Goal: Information Seeking & Learning: Understand process/instructions

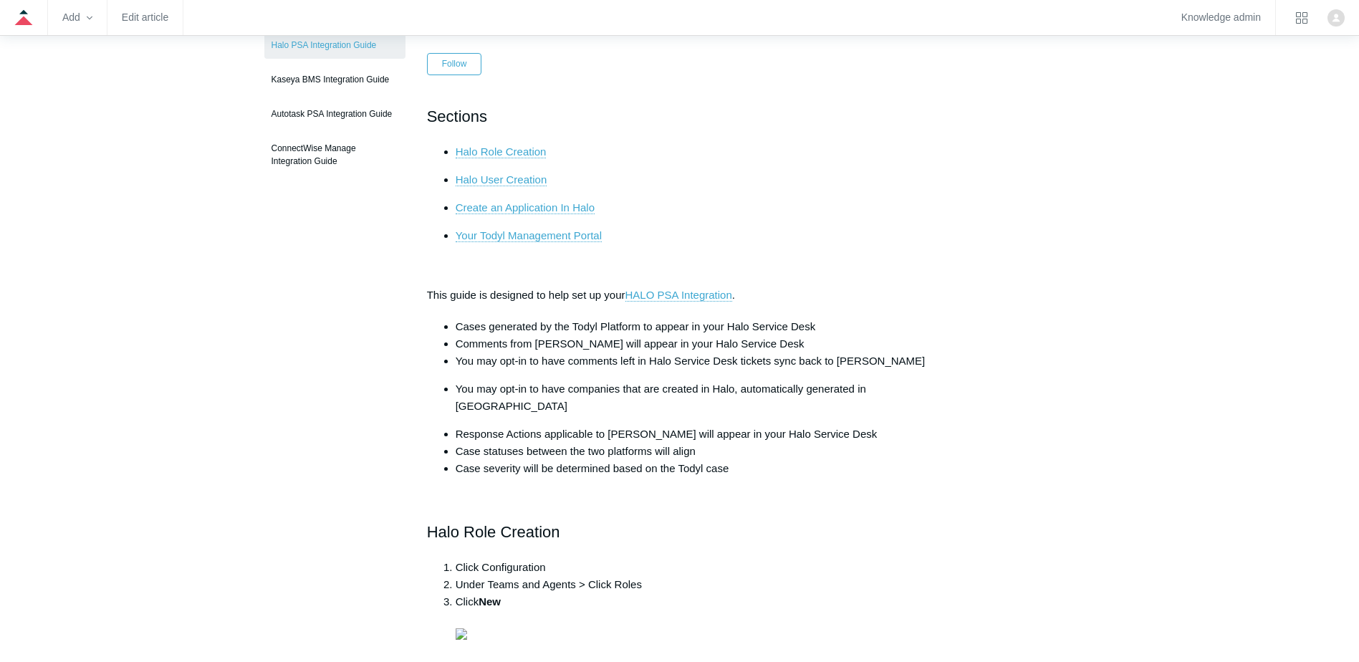
scroll to position [143, 0]
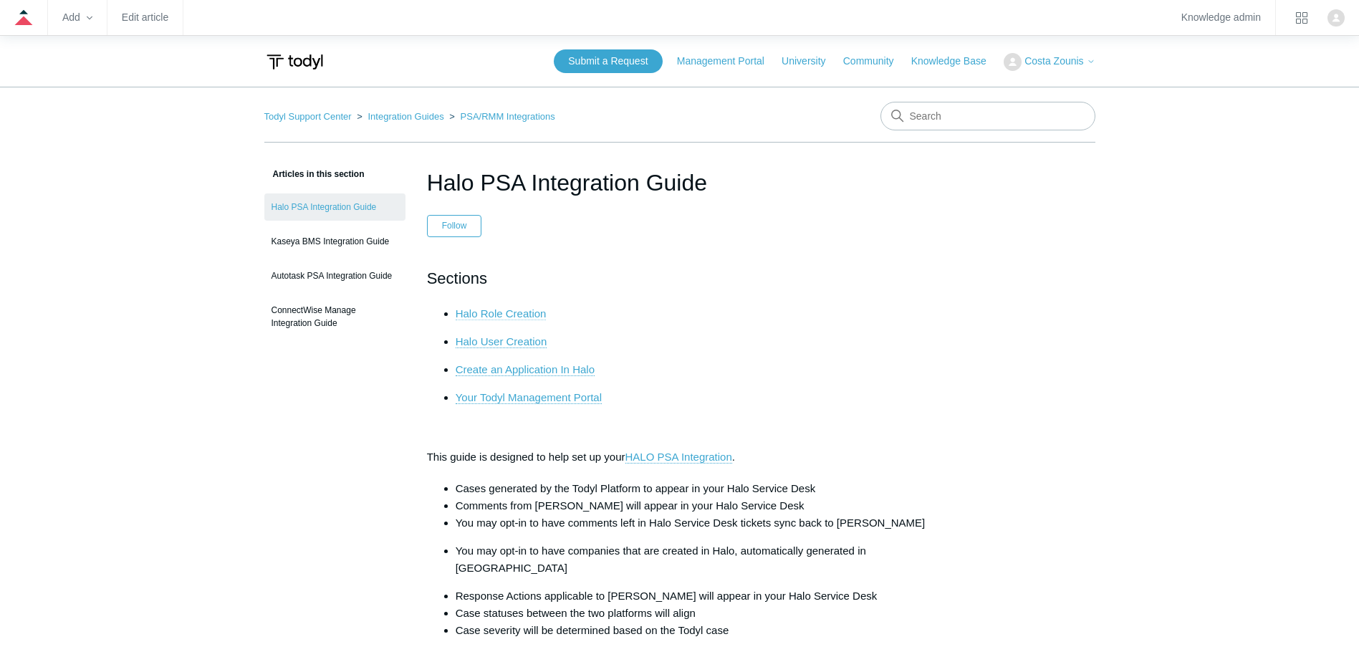
click at [513, 311] on link "Halo Role Creation" at bounding box center [501, 313] width 91 height 13
drag, startPoint x: 470, startPoint y: 167, endPoint x: 816, endPoint y: 204, distance: 347.9
click at [816, 204] on header "Halo PSA Integration Guide Follow Not yet followed by anyone" at bounding box center [680, 201] width 506 height 72
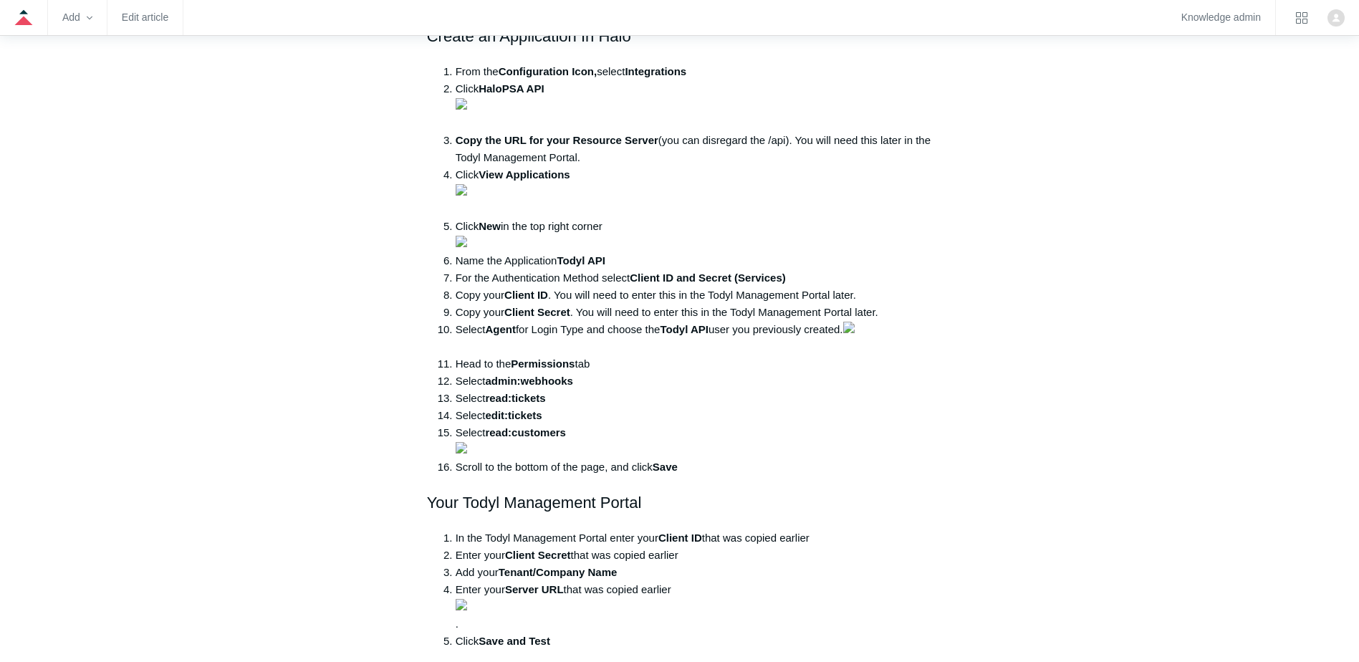
scroll to position [1576, 0]
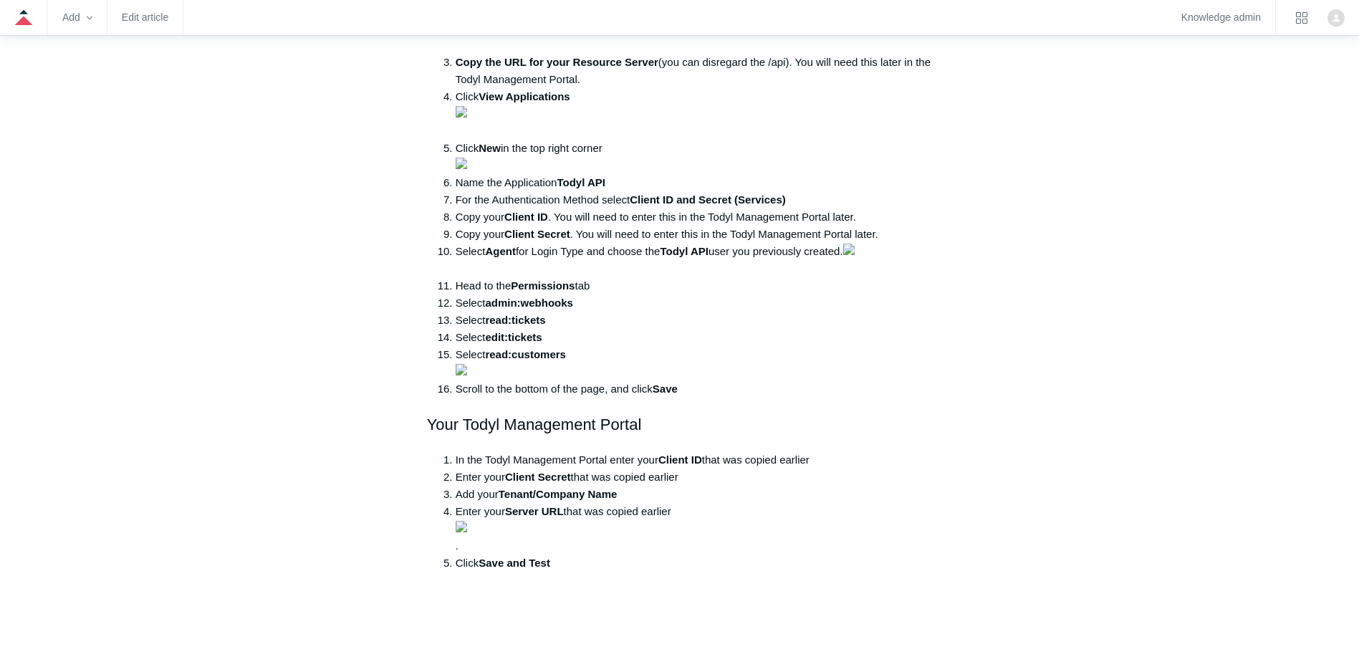
drag, startPoint x: 440, startPoint y: 344, endPoint x: 561, endPoint y: 344, distance: 120.3
drag, startPoint x: 561, startPoint y: 344, endPoint x: 505, endPoint y: 158, distance: 195.1
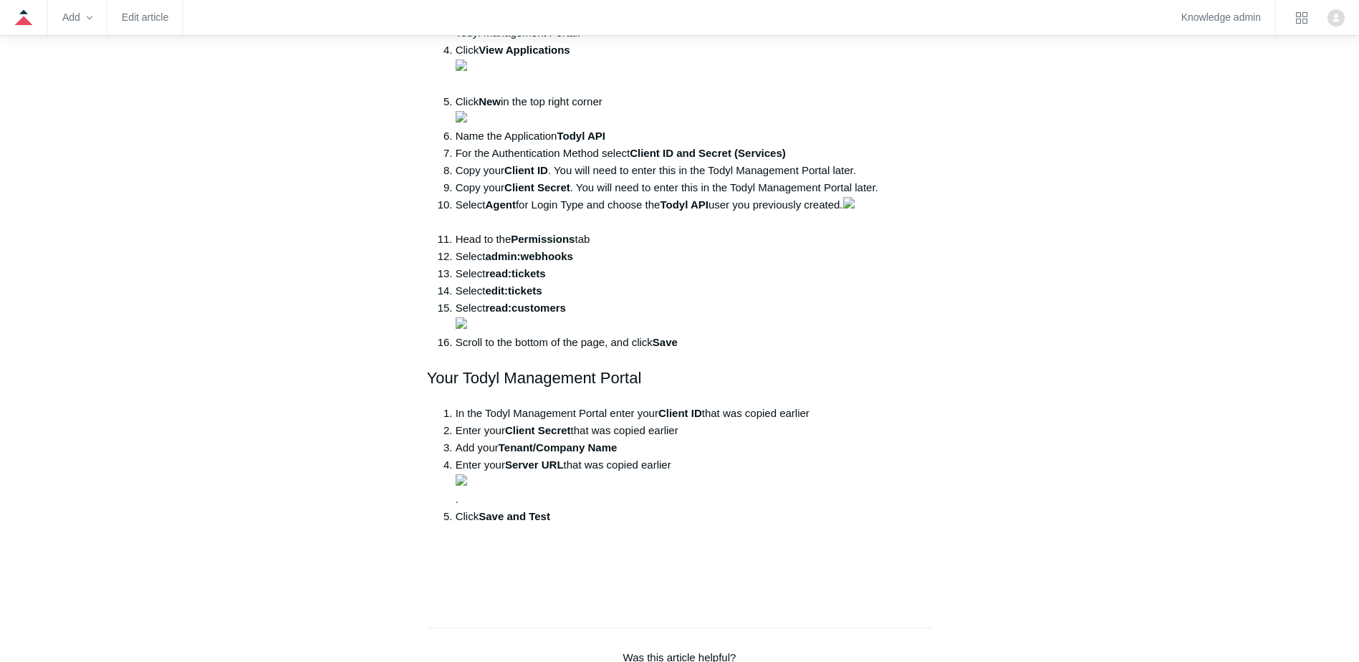
scroll to position [1647, 0]
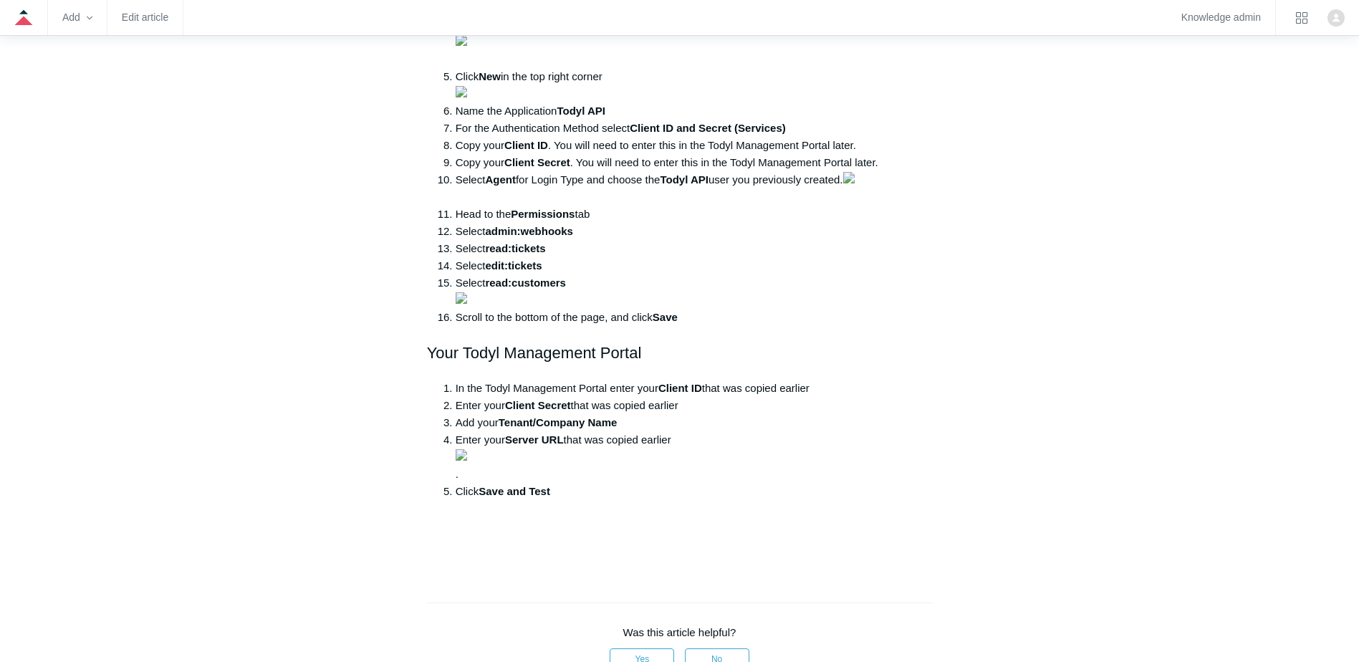
drag, startPoint x: 703, startPoint y: 270, endPoint x: 808, endPoint y: 288, distance: 106.8
drag, startPoint x: 808, startPoint y: 288, endPoint x: 543, endPoint y: 314, distance: 266.2
drag, startPoint x: 470, startPoint y: 299, endPoint x: 801, endPoint y: 322, distance: 332.4
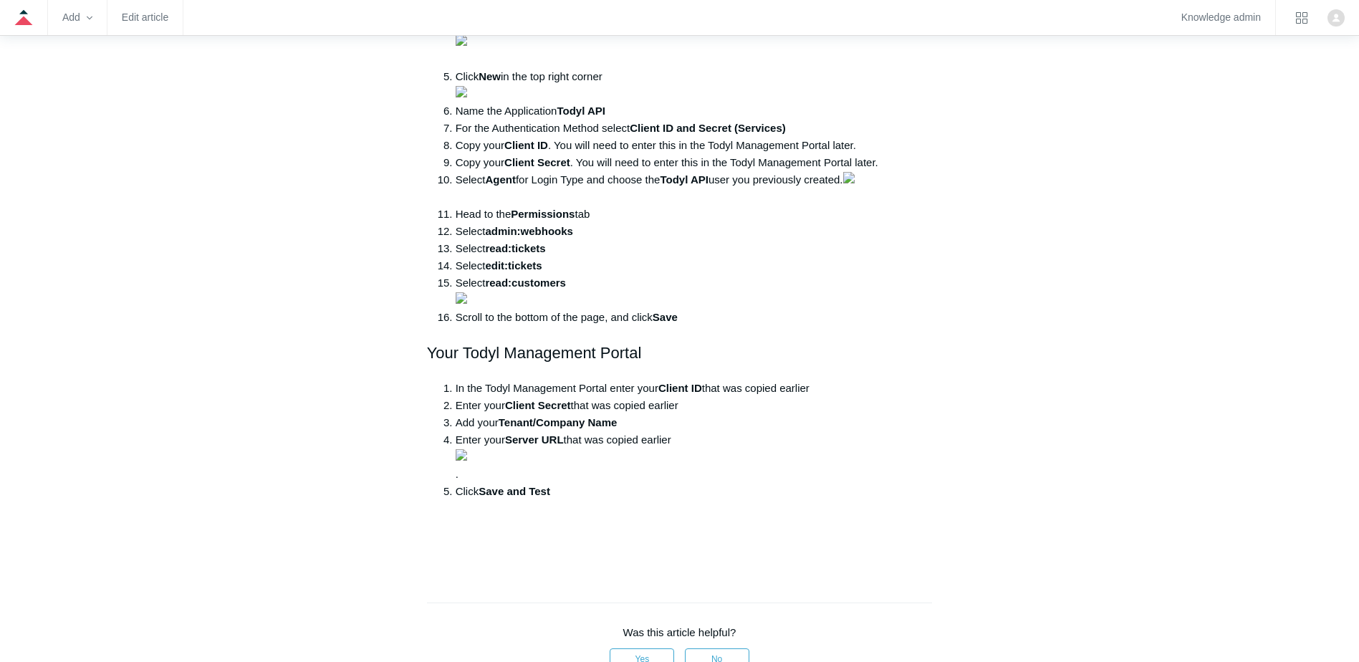
drag, startPoint x: 463, startPoint y: 289, endPoint x: 745, endPoint y: 291, distance: 282.2
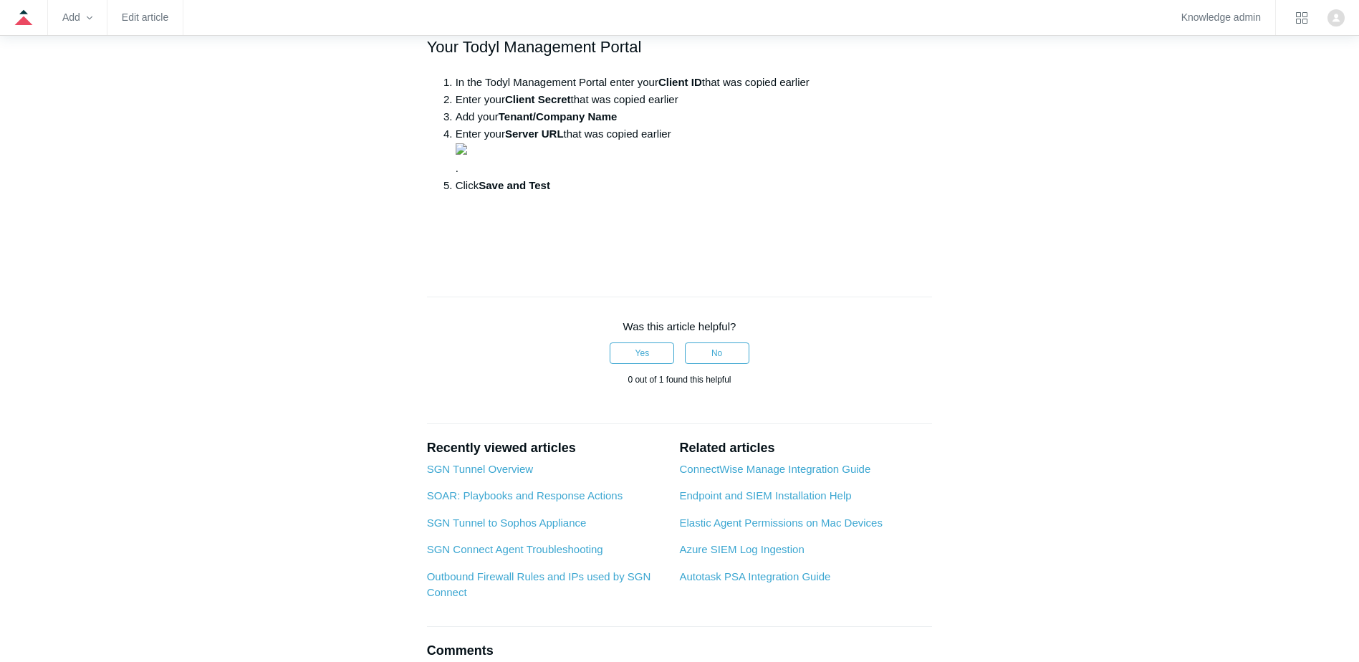
scroll to position [2005, 0]
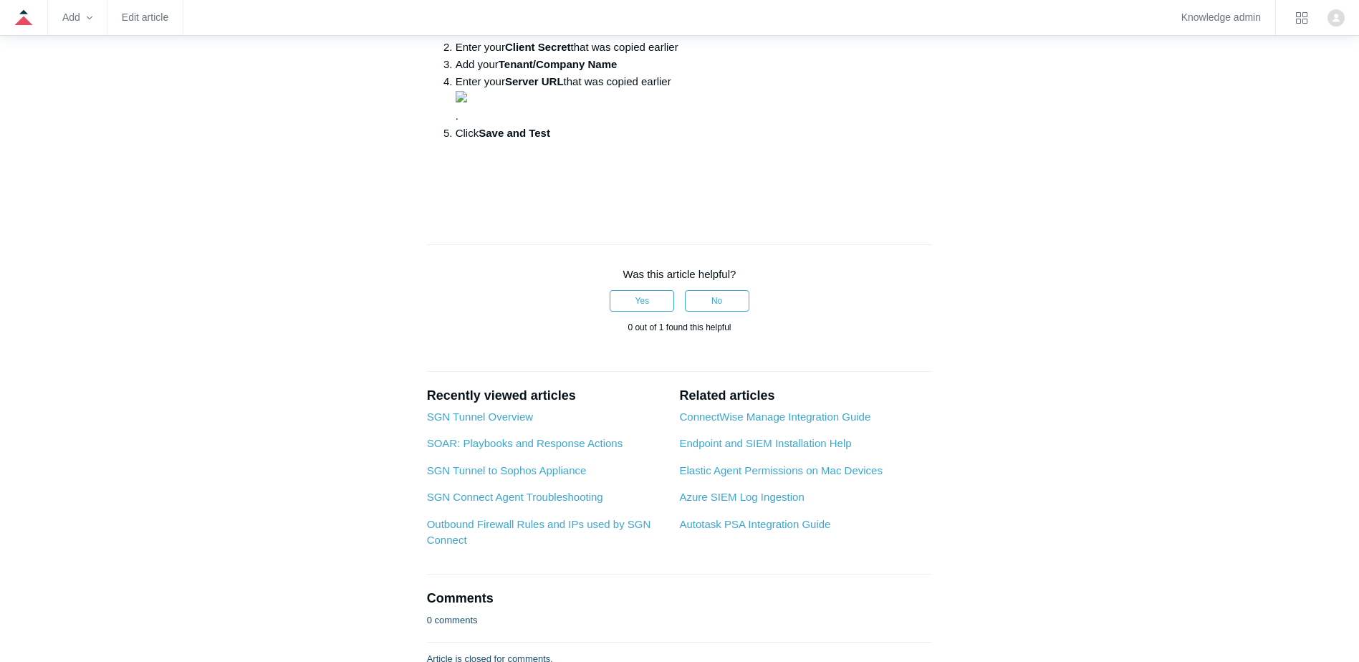
drag, startPoint x: 519, startPoint y: 324, endPoint x: 863, endPoint y: 322, distance: 344.5
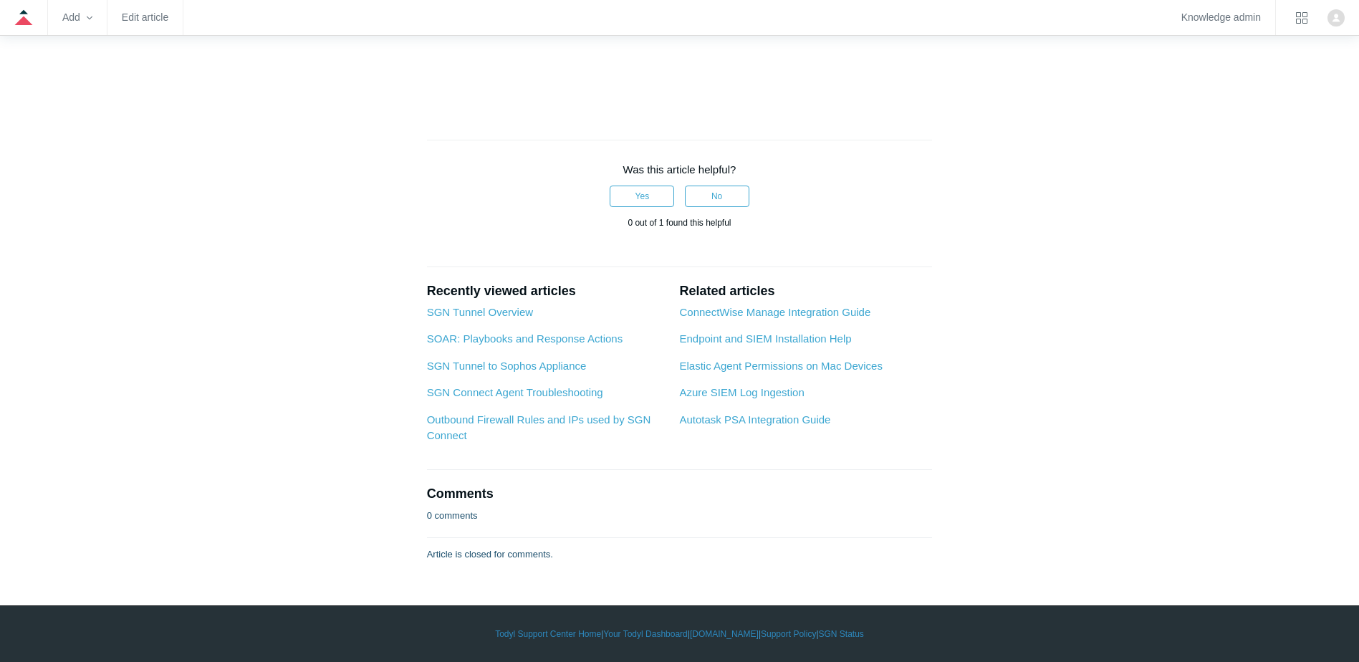
scroll to position [4297, 0]
drag, startPoint x: 554, startPoint y: 316, endPoint x: 846, endPoint y: 335, distance: 292.1
drag, startPoint x: 700, startPoint y: 153, endPoint x: 850, endPoint y: 176, distance: 152.1
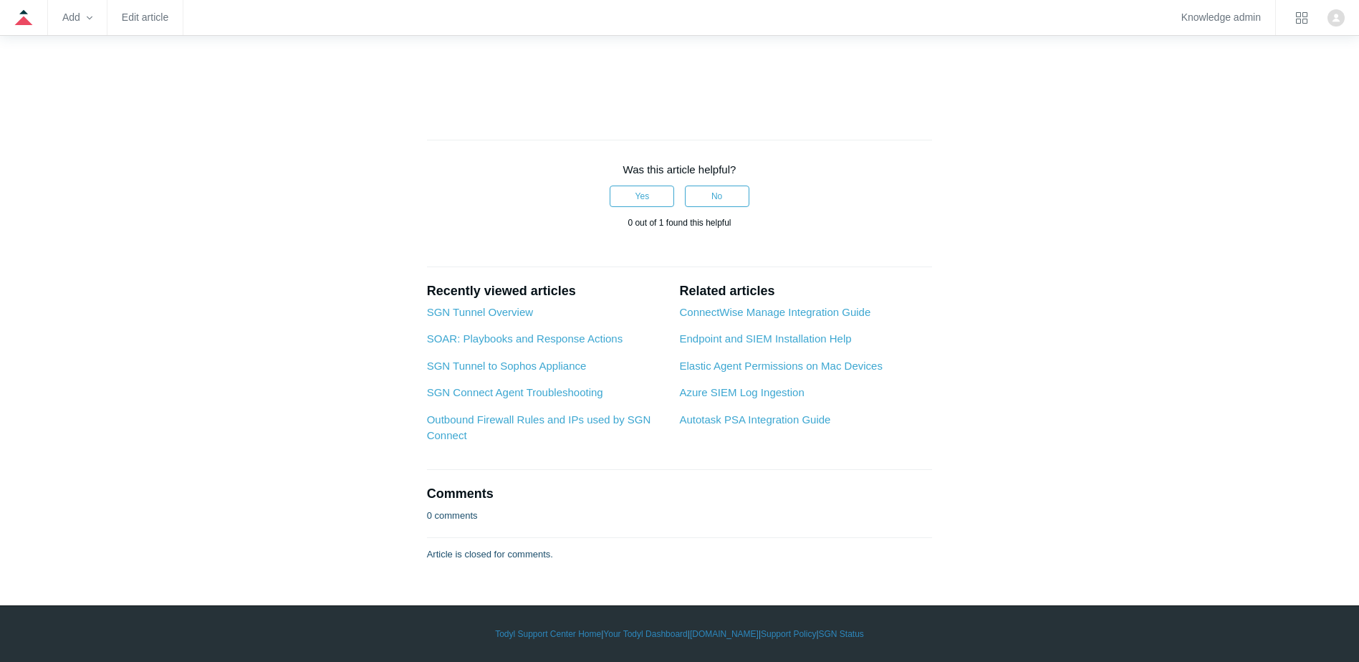
drag, startPoint x: 592, startPoint y: 269, endPoint x: 693, endPoint y: 278, distance: 100.6
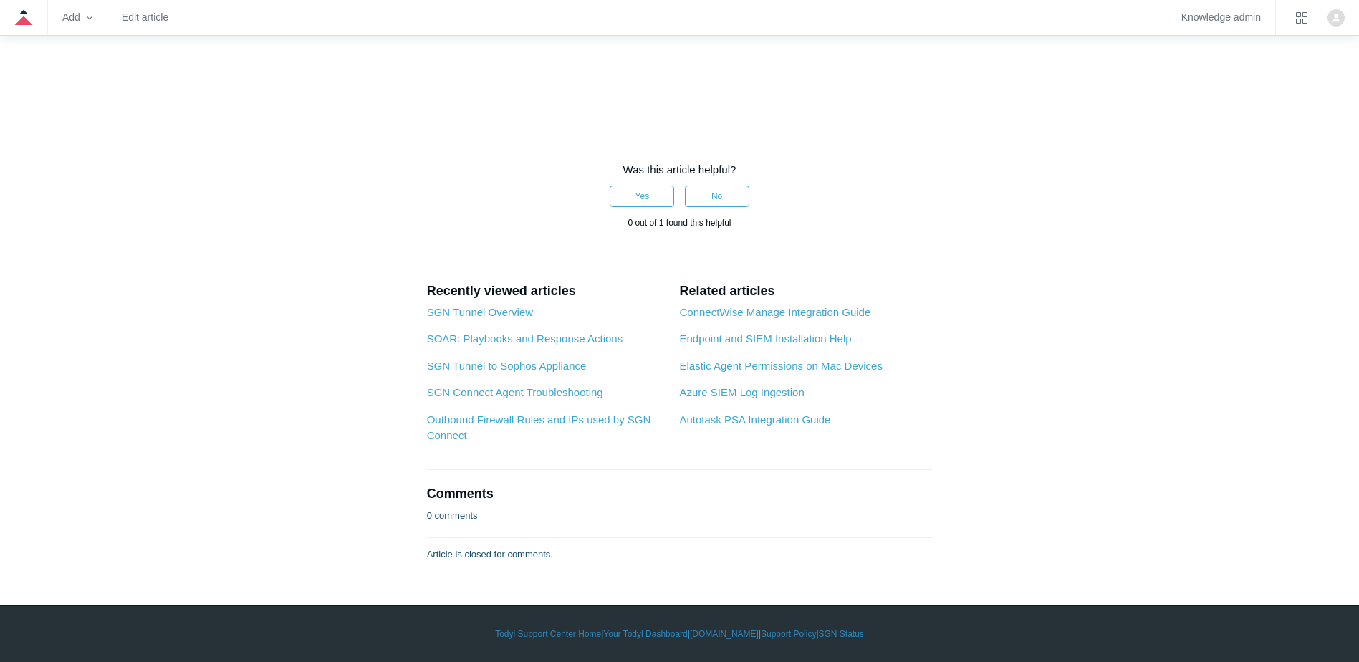
drag, startPoint x: 693, startPoint y: 278, endPoint x: 671, endPoint y: 293, distance: 26.2
drag, startPoint x: 444, startPoint y: 288, endPoint x: 727, endPoint y: 316, distance: 284.3
drag, startPoint x: 727, startPoint y: 316, endPoint x: 456, endPoint y: 326, distance: 271.6
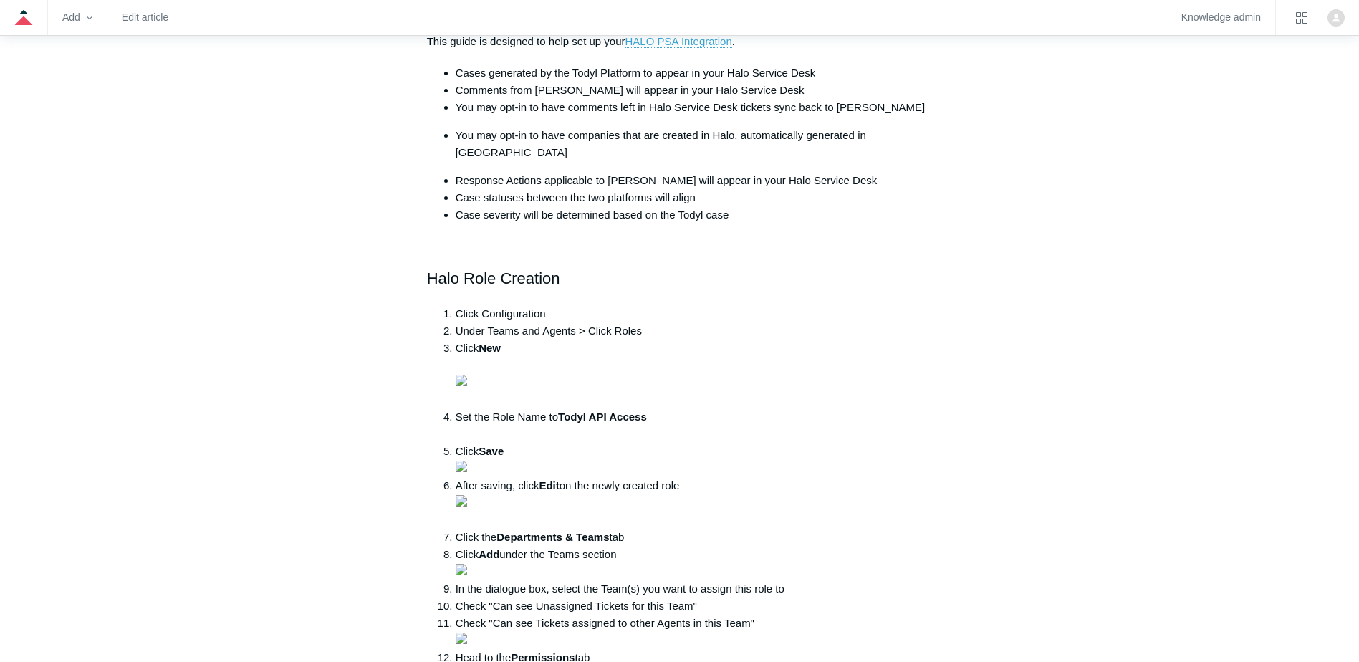
scroll to position [203, 0]
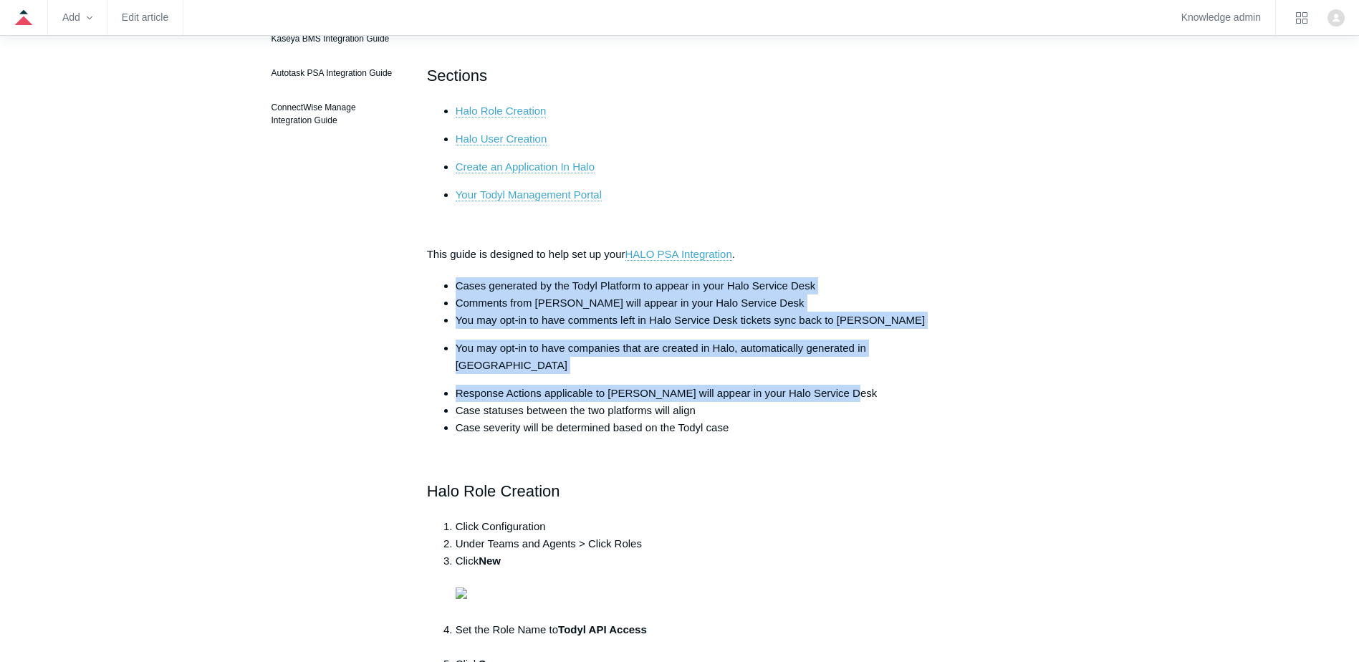
drag, startPoint x: 453, startPoint y: 274, endPoint x: 842, endPoint y: 362, distance: 398.6
drag, startPoint x: 842, startPoint y: 362, endPoint x: 477, endPoint y: 405, distance: 367.9
click at [501, 419] on li "Case severity will be determined based on the Todyl case" at bounding box center [694, 427] width 477 height 17
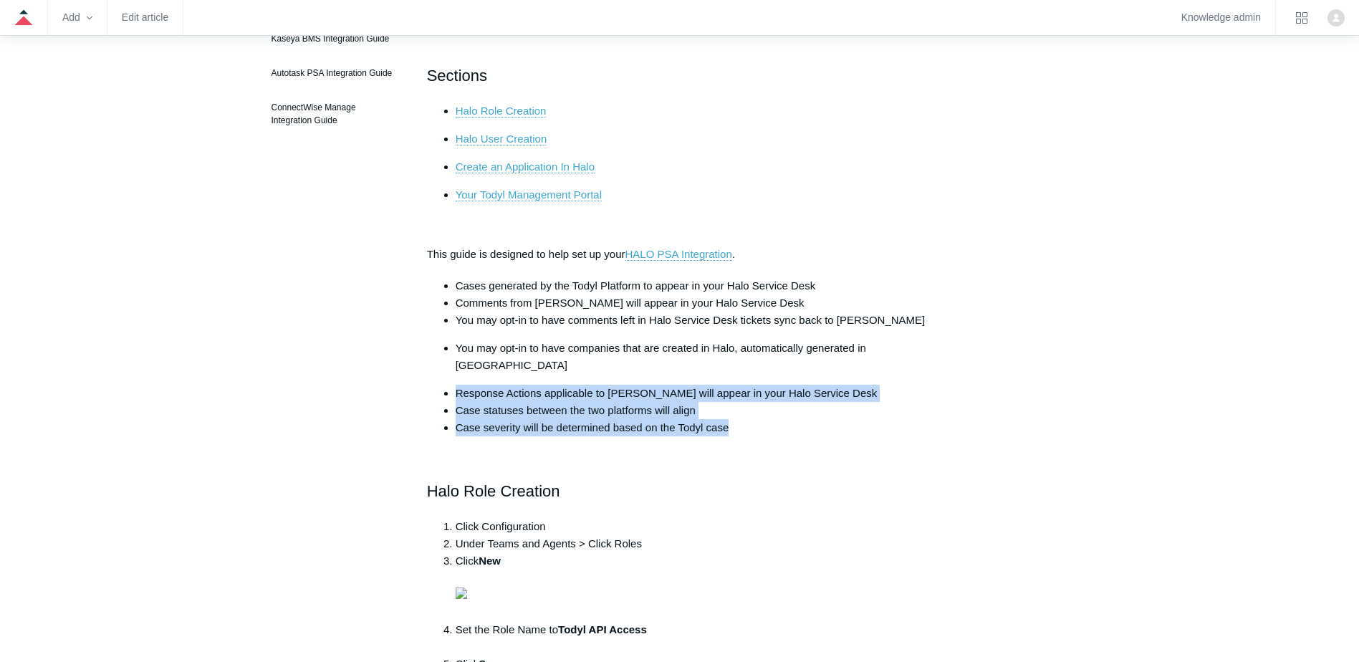
drag, startPoint x: 491, startPoint y: 376, endPoint x: 751, endPoint y: 413, distance: 261.8
click at [751, 413] on ul "Cases generated by the Todyl Platform to appear in your Halo Service Desk Comme…" at bounding box center [686, 356] width 491 height 159
click at [751, 419] on li "Case severity will be determined based on the Todyl case" at bounding box center [694, 427] width 477 height 17
drag, startPoint x: 600, startPoint y: 401, endPoint x: 463, endPoint y: 373, distance: 139.6
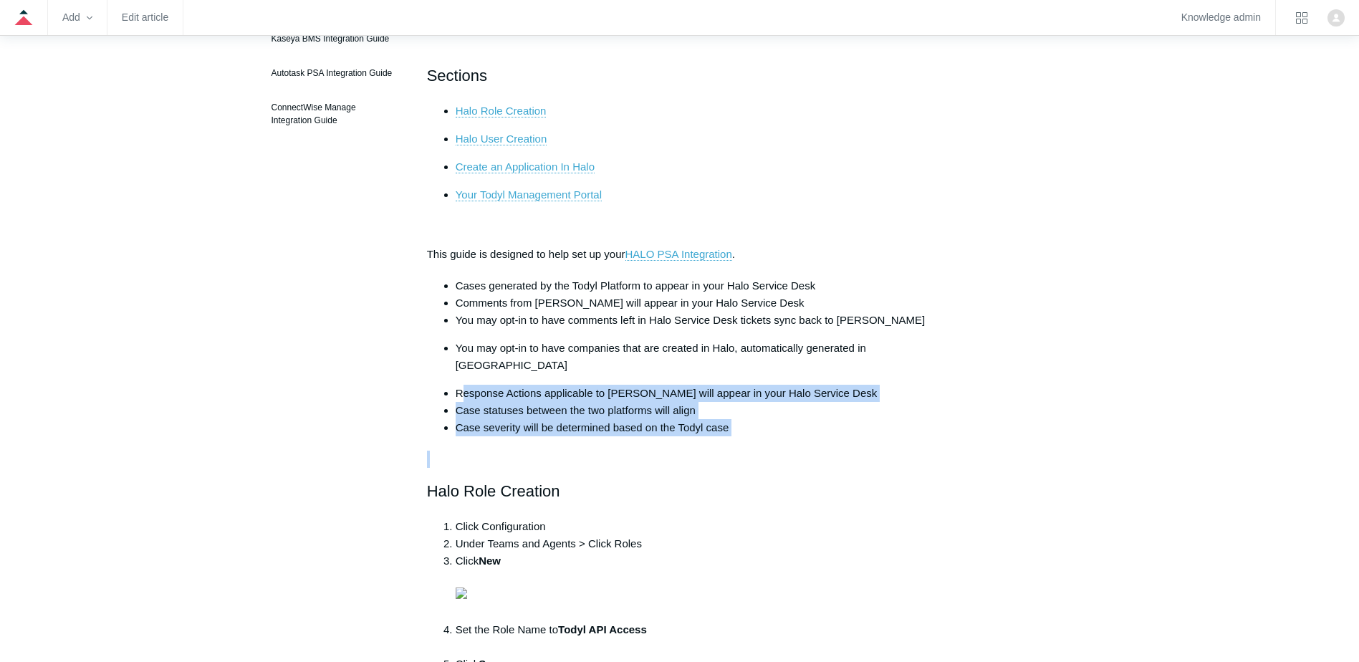
click at [558, 385] on li "Response Actions applicable to [PERSON_NAME] will appear in your Halo Service D…" at bounding box center [694, 393] width 477 height 17
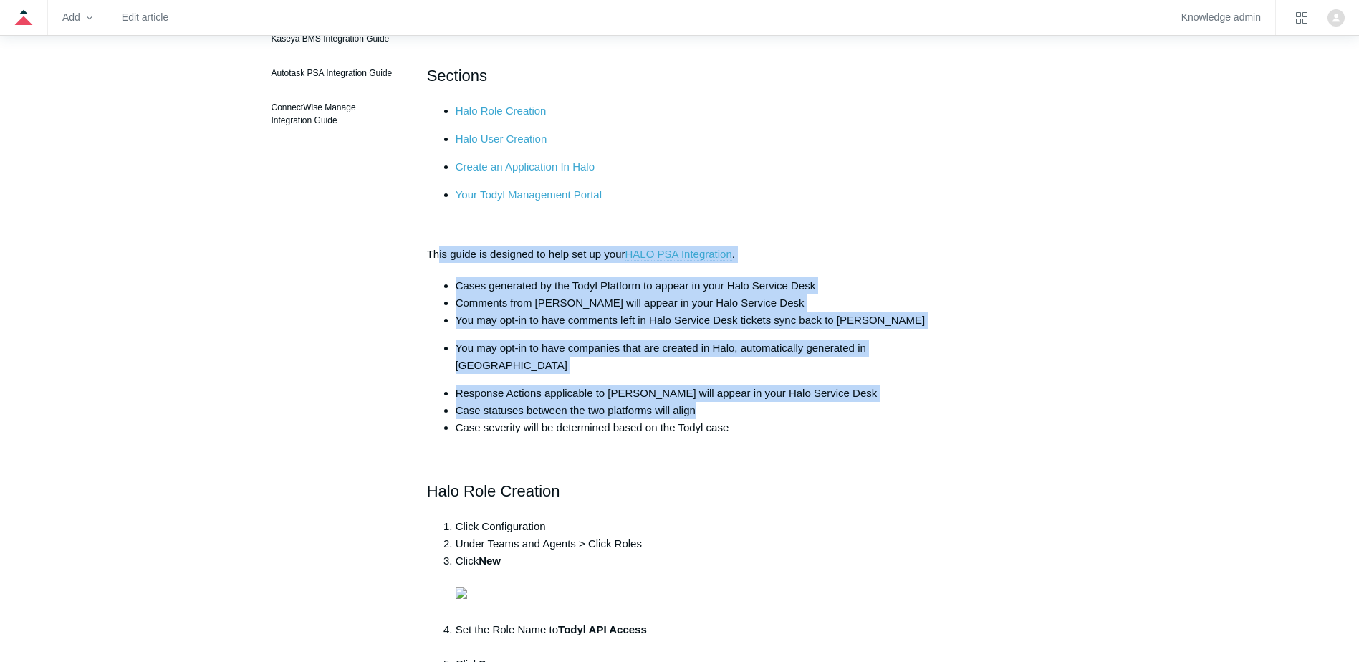
drag, startPoint x: 438, startPoint y: 255, endPoint x: 789, endPoint y: 400, distance: 380.2
drag, startPoint x: 789, startPoint y: 400, endPoint x: 777, endPoint y: 414, distance: 18.8
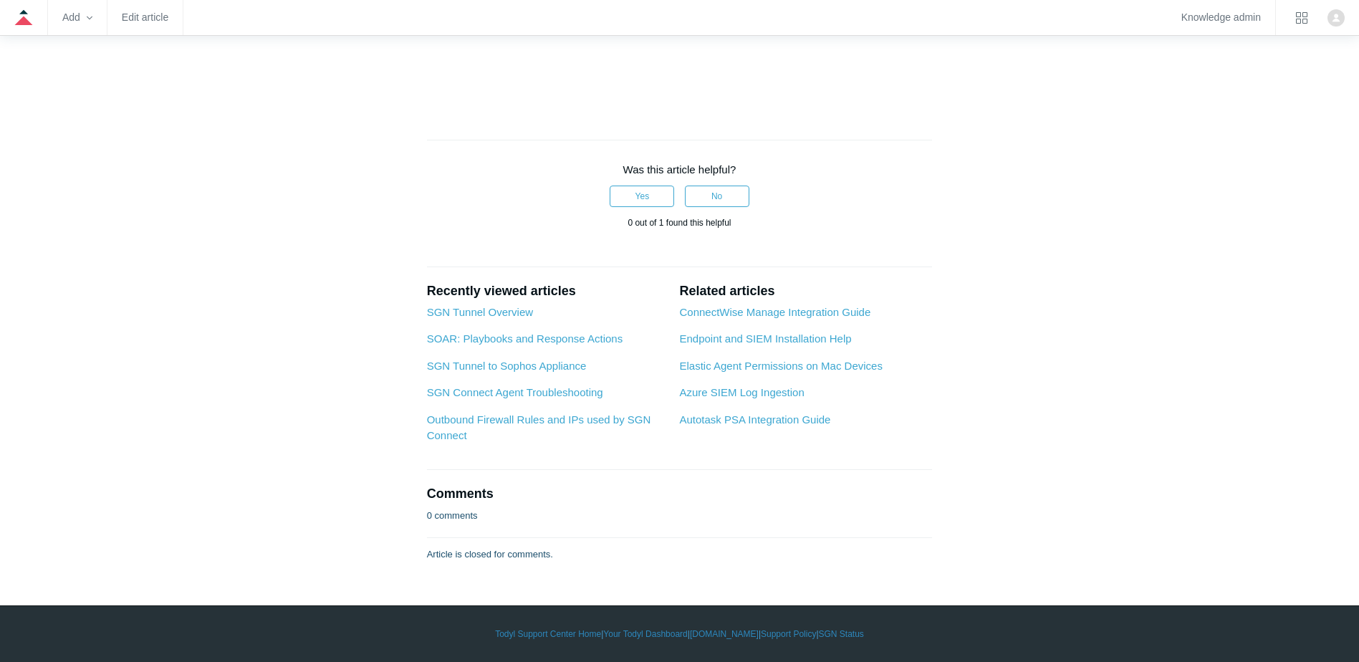
scroll to position [2781, 0]
drag, startPoint x: 467, startPoint y: 264, endPoint x: 670, endPoint y: 294, distance: 205.0
drag, startPoint x: 473, startPoint y: 340, endPoint x: 643, endPoint y: 392, distance: 177.6
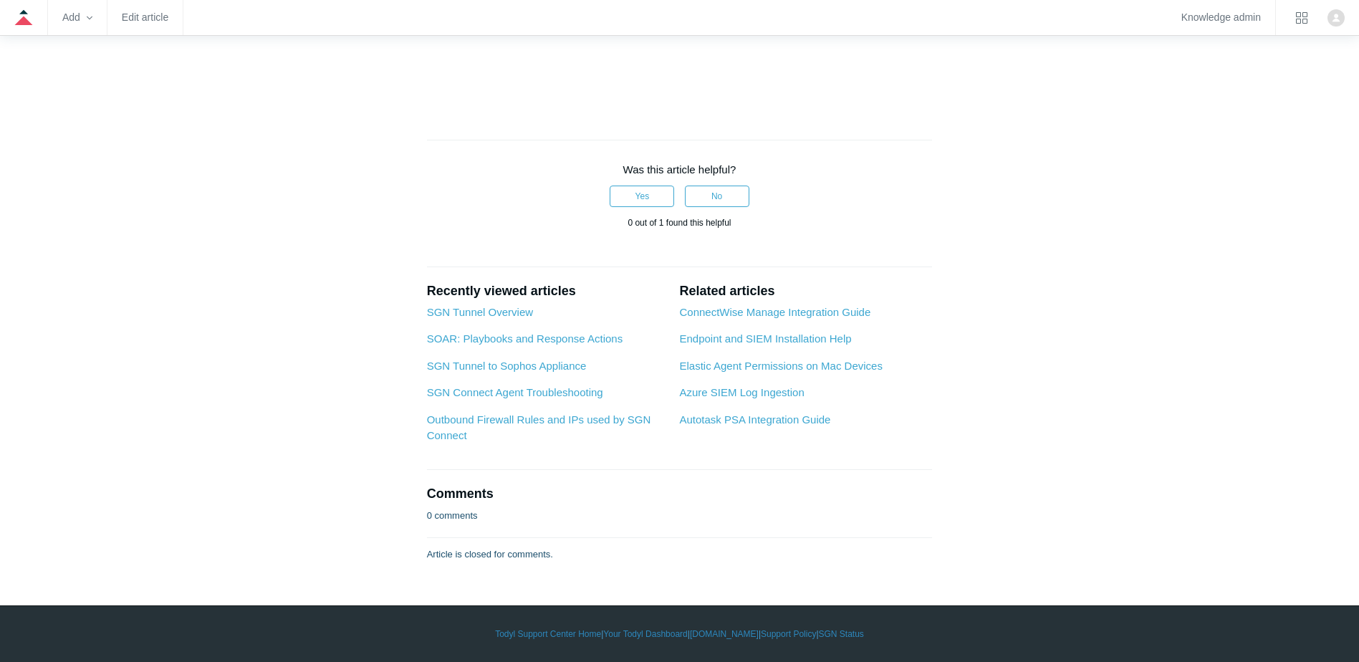
drag, startPoint x: 408, startPoint y: 352, endPoint x: 707, endPoint y: 351, distance: 299.4
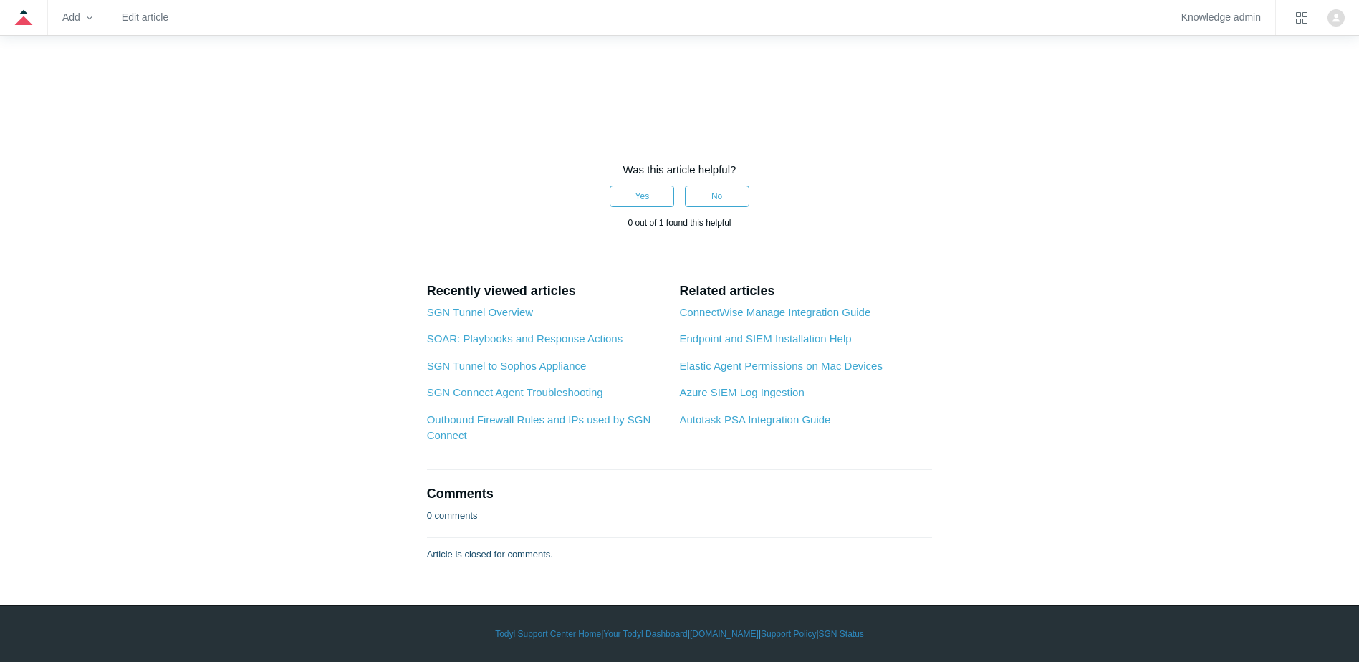
drag, startPoint x: 551, startPoint y: 117, endPoint x: 639, endPoint y: 131, distance: 89.2
drag, startPoint x: 483, startPoint y: 201, endPoint x: 685, endPoint y: 275, distance: 214.3
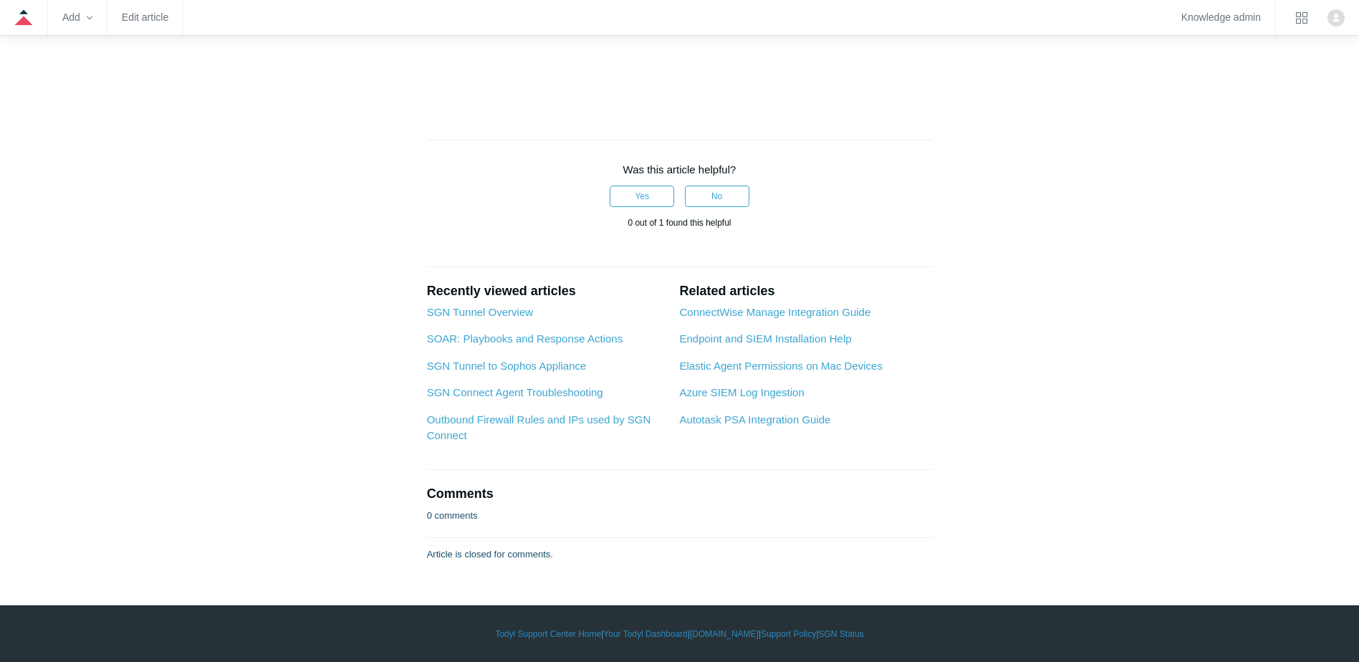
scroll to position [5789, 0]
drag, startPoint x: 582, startPoint y: 168, endPoint x: 659, endPoint y: 176, distance: 77.1
drag, startPoint x: 659, startPoint y: 176, endPoint x: 559, endPoint y: 257, distance: 128.9
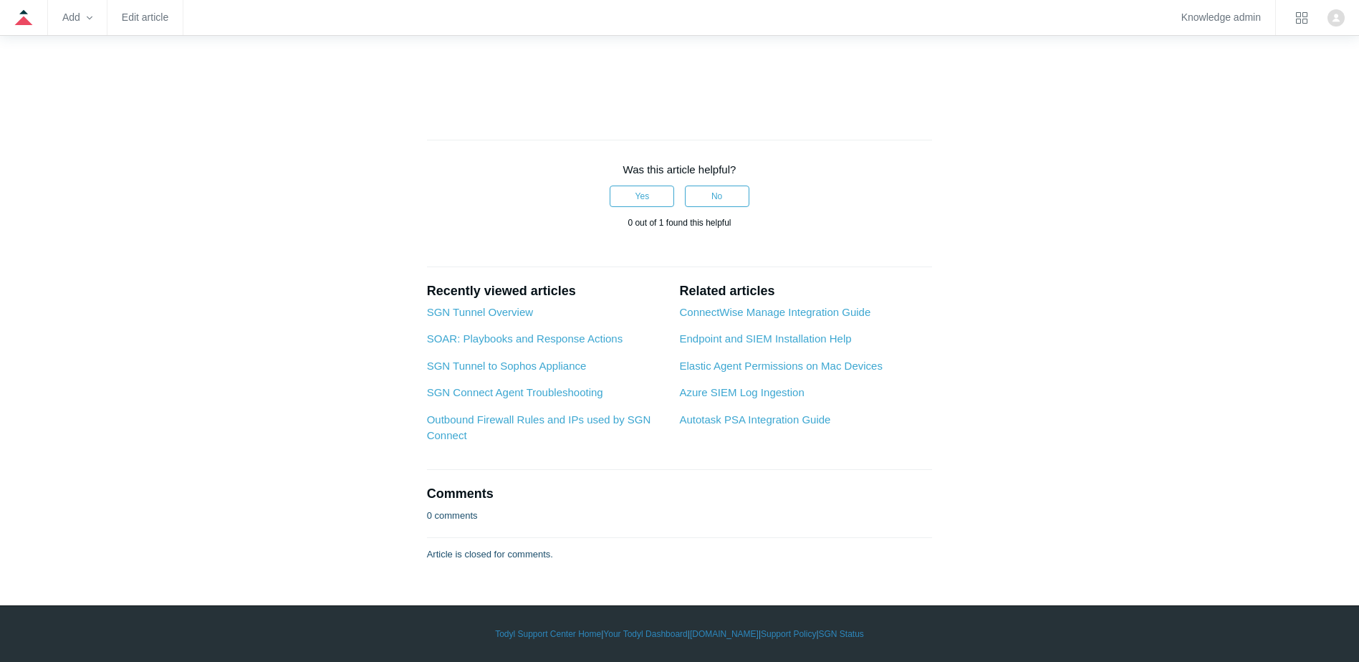
drag, startPoint x: 598, startPoint y: 175, endPoint x: 360, endPoint y: 125, distance: 243.7
drag, startPoint x: 360, startPoint y: 125, endPoint x: 358, endPoint y: 240, distance: 114.6
